Goal: Task Accomplishment & Management: Manage account settings

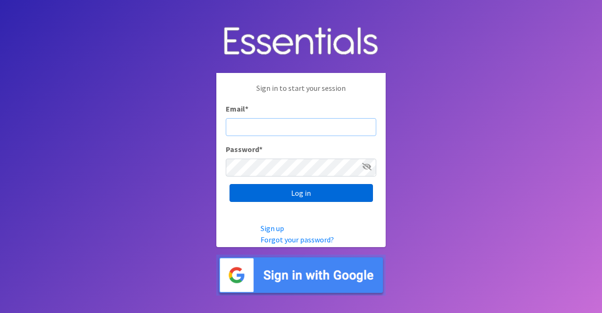
type input "nicole@momshelpingmoms.org"
click at [293, 193] on input "Log in" at bounding box center [300, 193] width 143 height 18
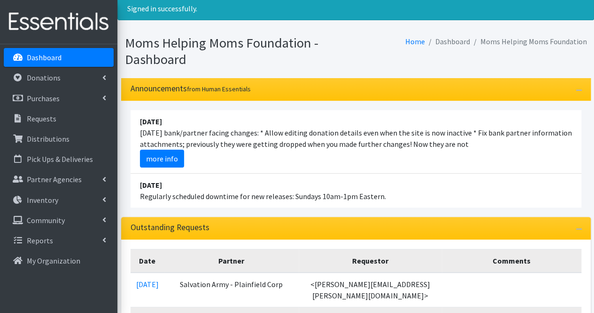
scroll to position [31, 0]
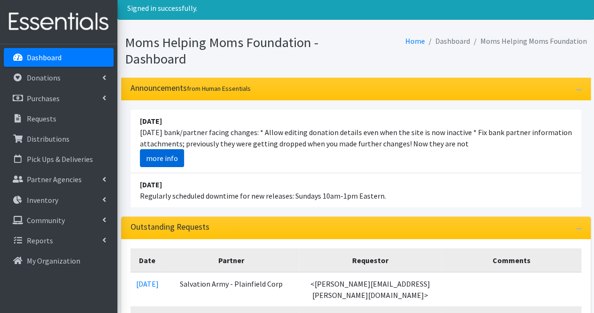
click at [178, 156] on link "more info" at bounding box center [162, 158] width 44 height 18
click at [170, 161] on link "more info" at bounding box center [162, 158] width 44 height 18
